Goal: Information Seeking & Learning: Learn about a topic

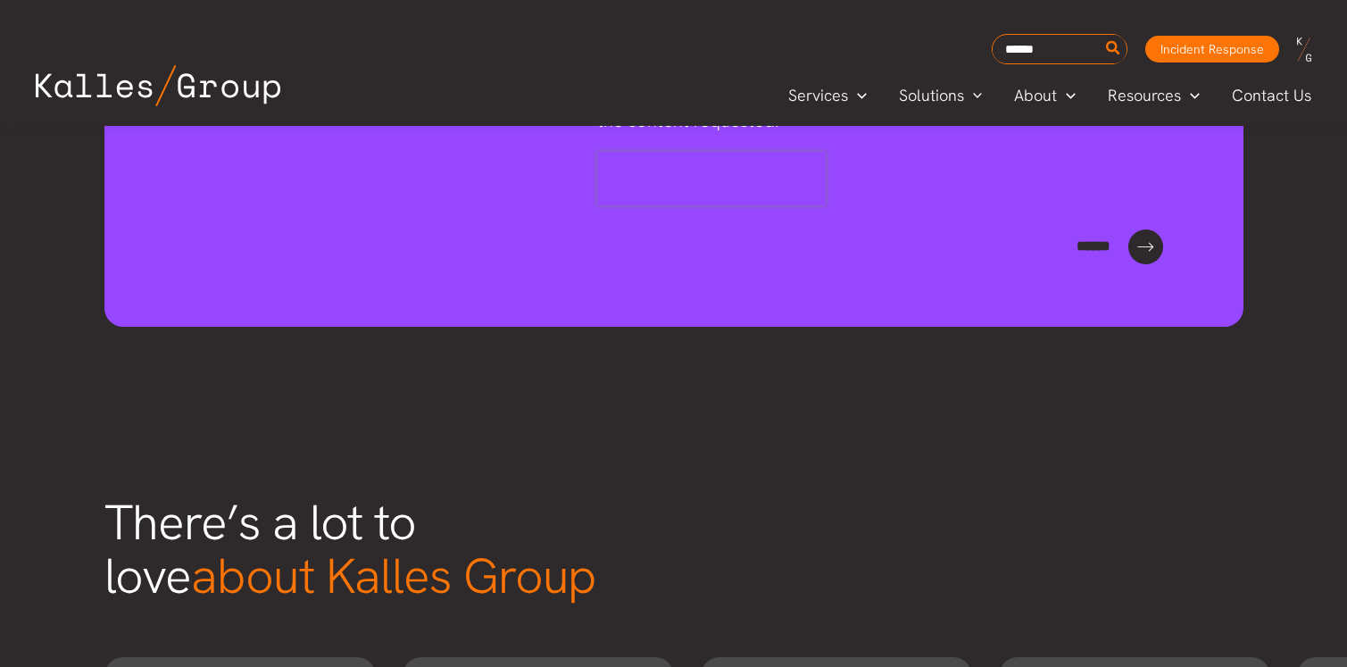
scroll to position [2564, 0]
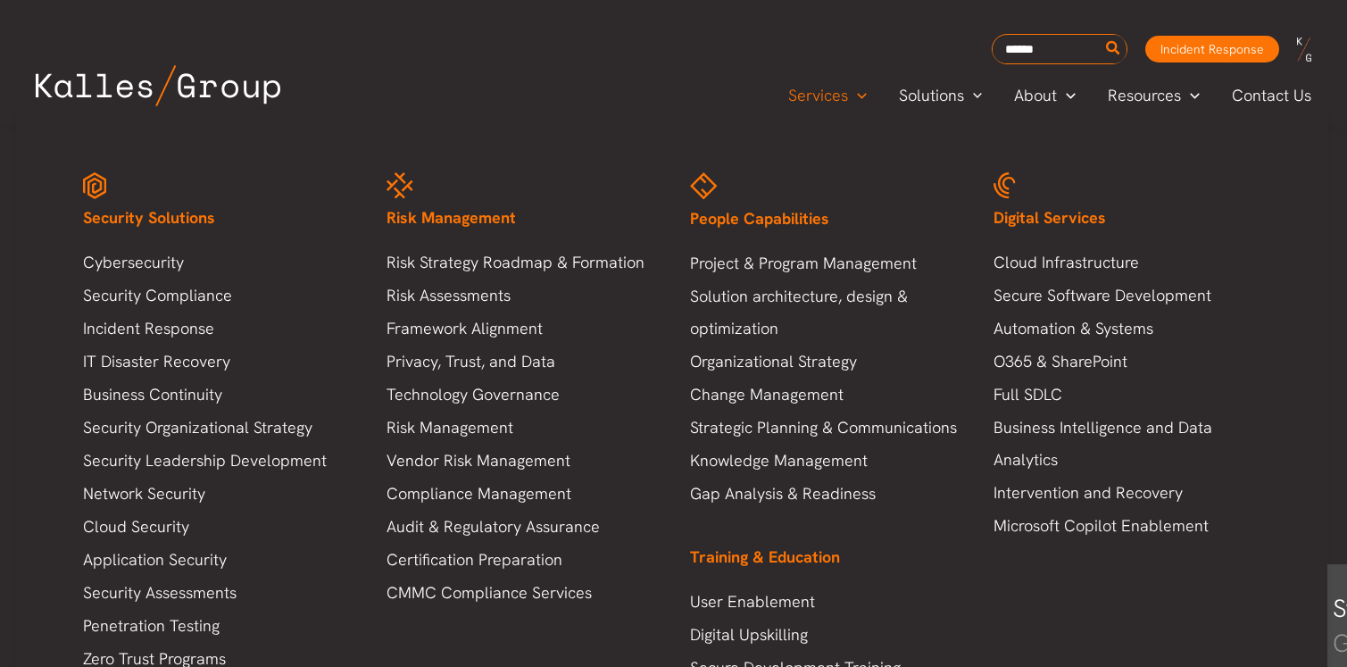
click at [733, 222] on span "People Capabilities" at bounding box center [759, 218] width 139 height 21
click at [730, 254] on link "Project & Program Management" at bounding box center [824, 263] width 268 height 32
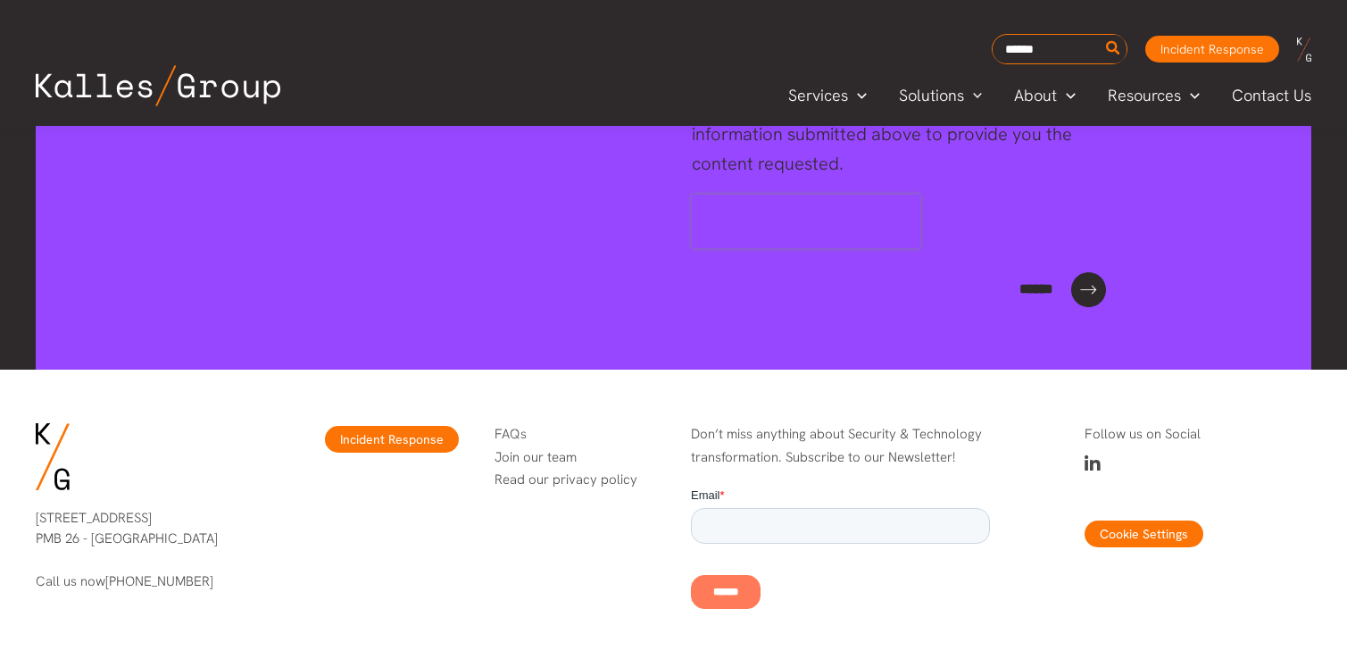
scroll to position [4261, 0]
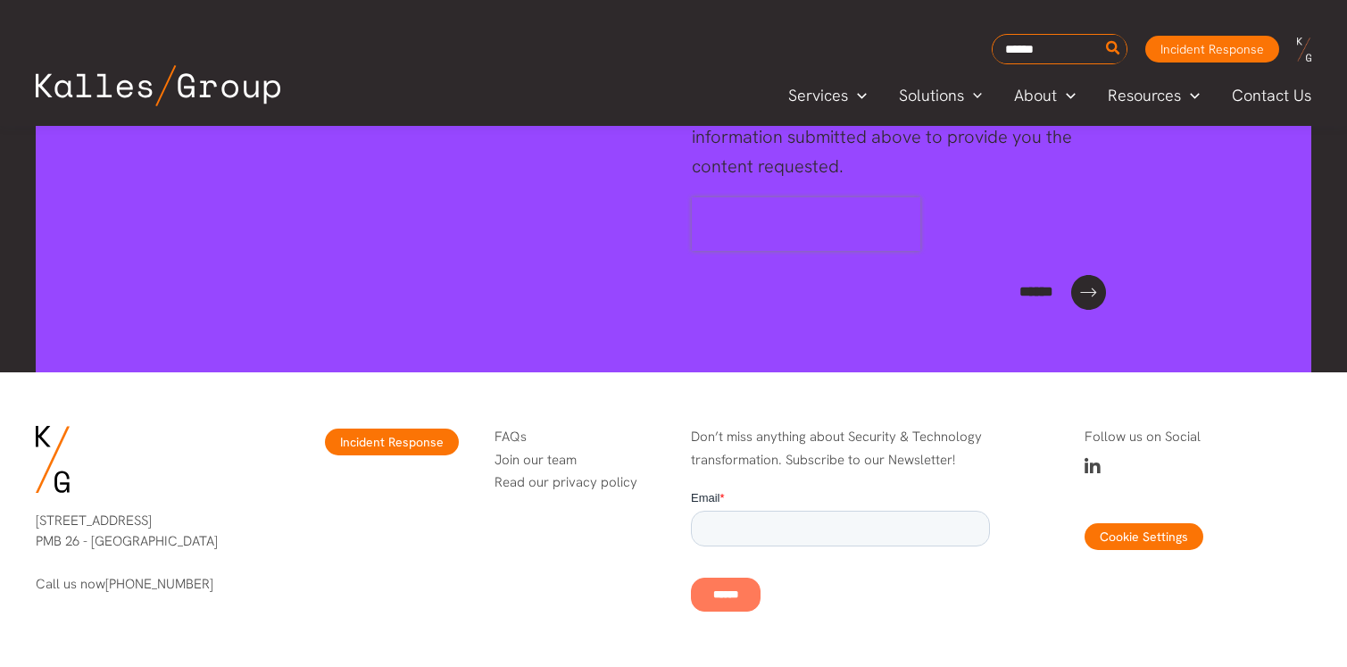
click at [506, 428] on link "FAQs" at bounding box center [511, 437] width 32 height 18
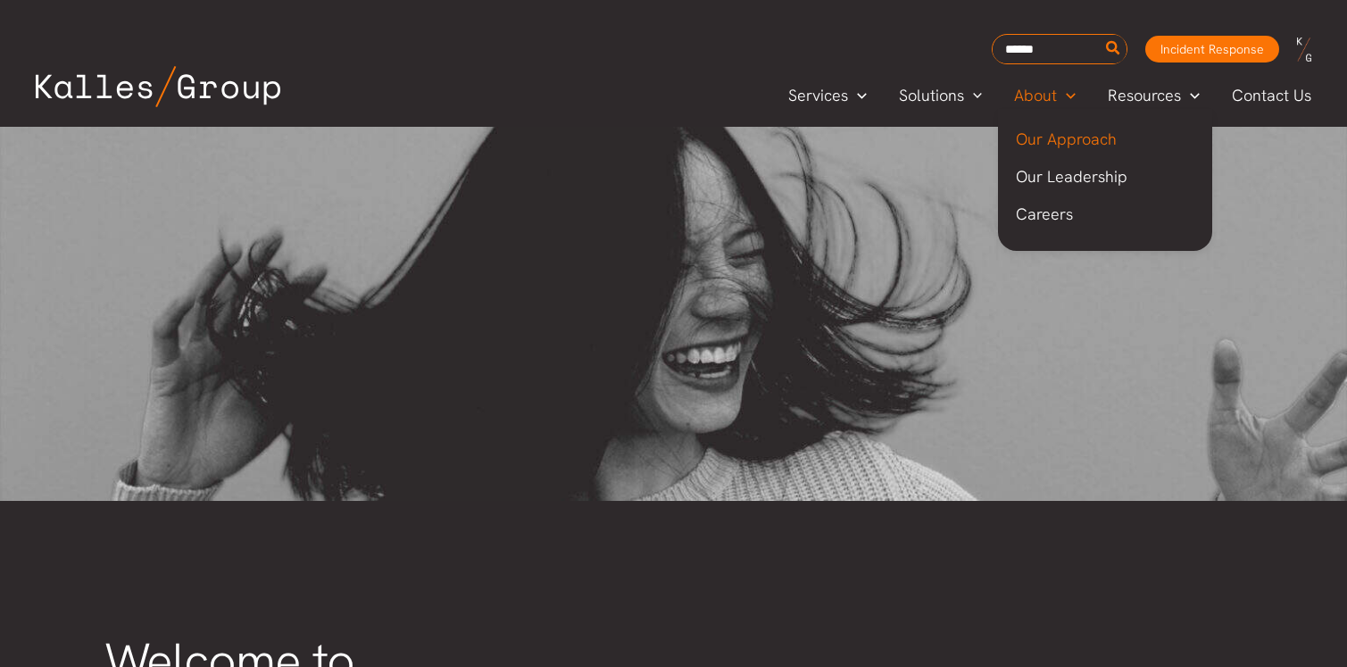
click at [1053, 134] on span "Our Approach" at bounding box center [1066, 139] width 101 height 21
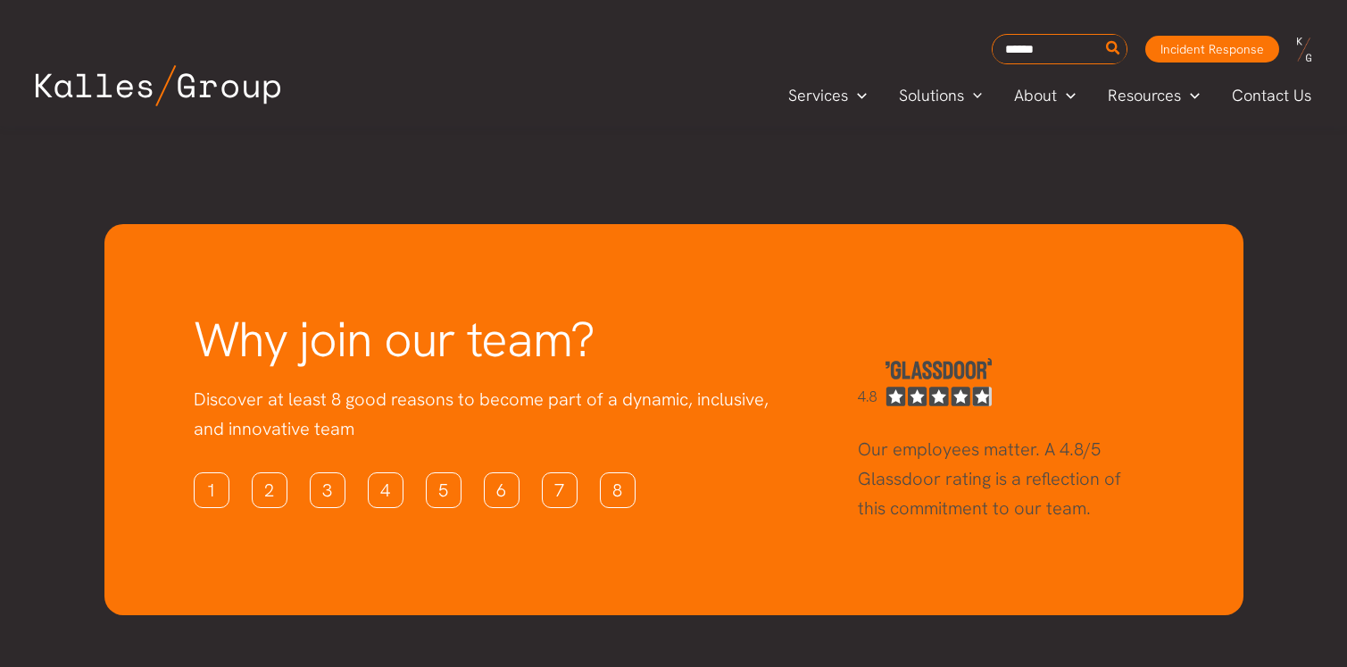
scroll to position [5033, 0]
